Goal: Find specific page/section: Find specific page/section

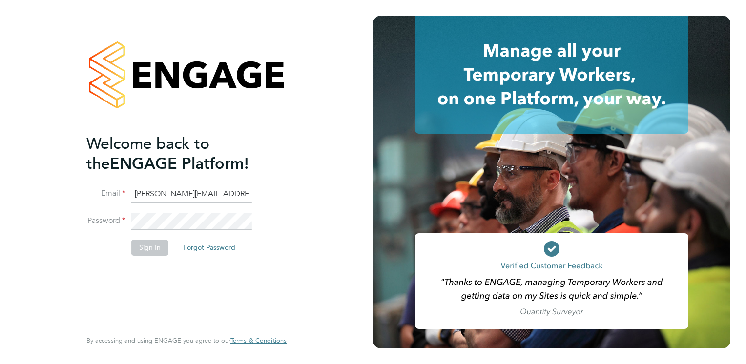
click at [148, 247] on button "Sign In" at bounding box center [149, 248] width 37 height 16
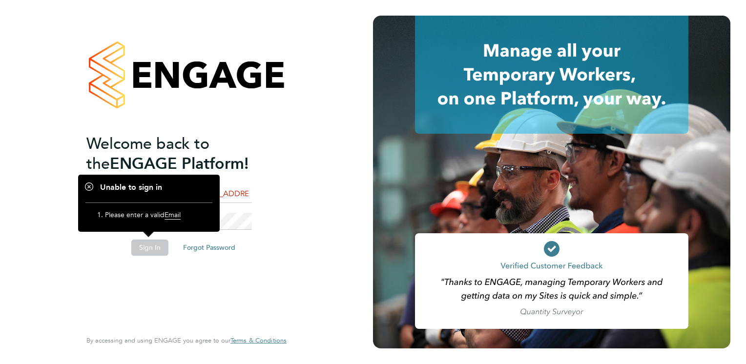
click at [148, 248] on button "Sign In" at bounding box center [149, 248] width 37 height 16
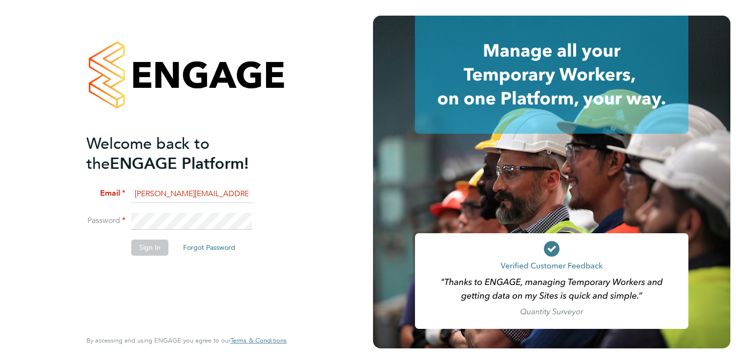
click at [145, 251] on button "Sign In" at bounding box center [149, 248] width 37 height 16
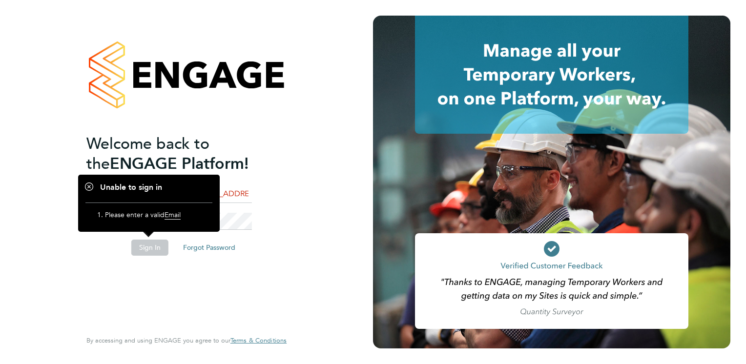
click at [143, 249] on button "Sign In" at bounding box center [149, 248] width 37 height 16
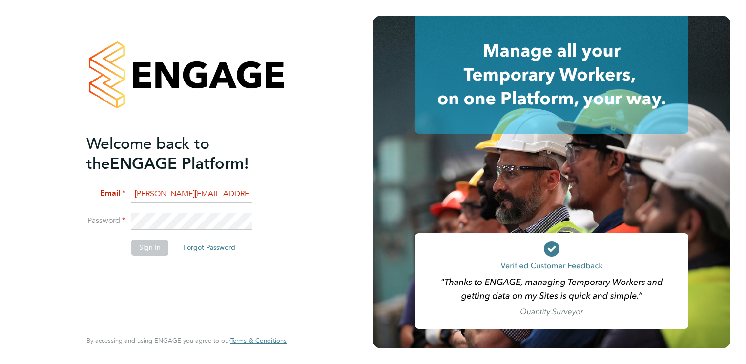
click at [143, 249] on button "Sign In" at bounding box center [149, 248] width 37 height 16
click at [230, 192] on input "[PERSON_NAME][EMAIL_ADDRESS][PERSON_NAME][DOMAIN_NAME]" at bounding box center [191, 194] width 121 height 18
click at [136, 193] on input "[PERSON_NAME][EMAIL_ADDRESS][PERSON_NAME][DOMAIN_NAME]" at bounding box center [191, 194] width 121 height 18
click at [148, 247] on button "Sign In" at bounding box center [149, 248] width 37 height 16
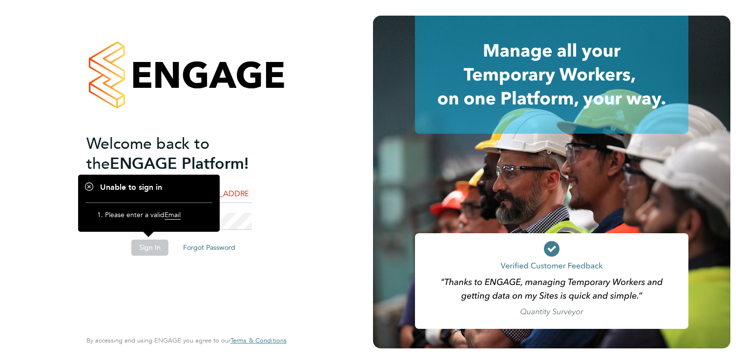
click at [256, 213] on li "Password" at bounding box center [181, 226] width 190 height 27
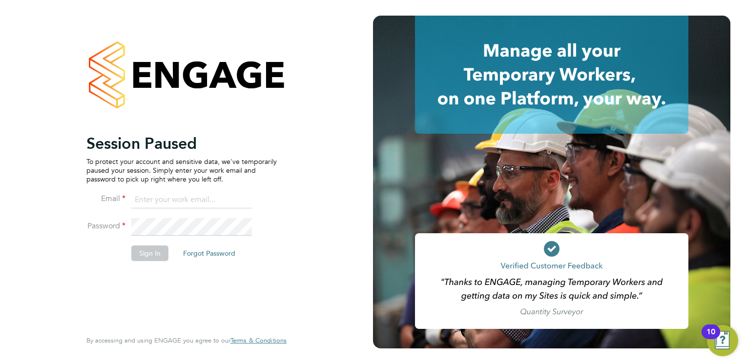
type input "[PERSON_NAME][EMAIL_ADDRESS][PERSON_NAME][DOMAIN_NAME]"
click at [151, 253] on button "Sign In" at bounding box center [149, 253] width 37 height 16
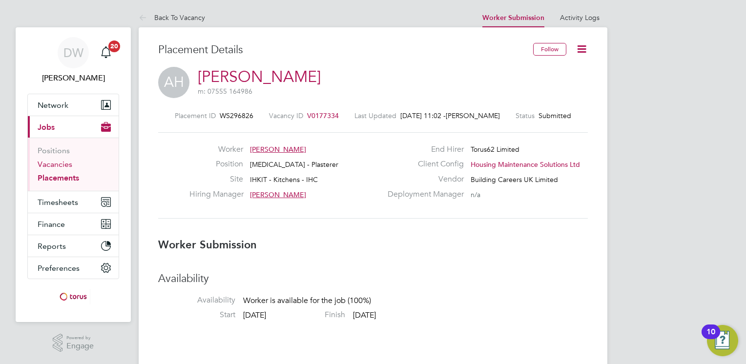
click at [62, 164] on link "Vacancies" at bounding box center [55, 164] width 35 height 9
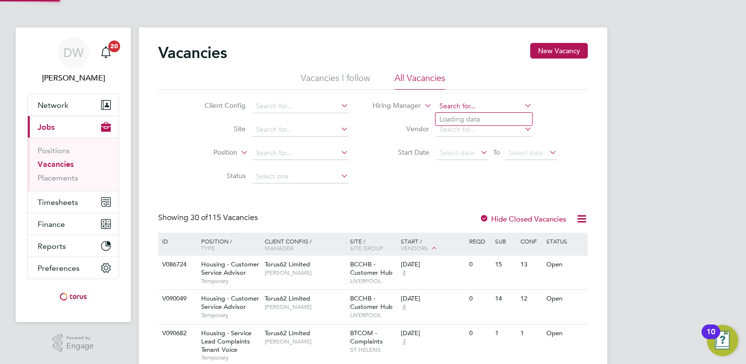
click at [459, 104] on input at bounding box center [484, 107] width 96 height 14
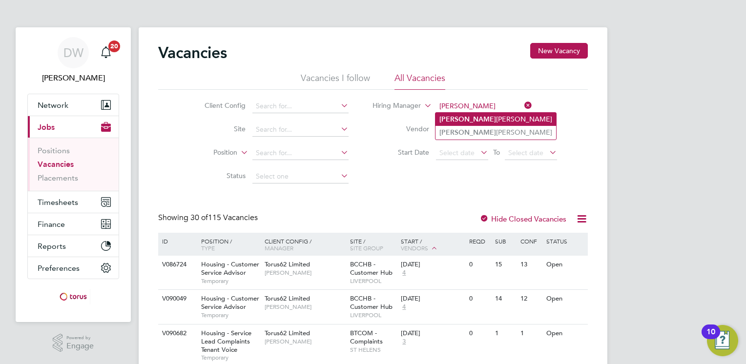
click at [485, 118] on li "Tony Proctor" at bounding box center [495, 119] width 121 height 13
type input "Tony Proctor"
